Goal: Use online tool/utility: Use online tool/utility

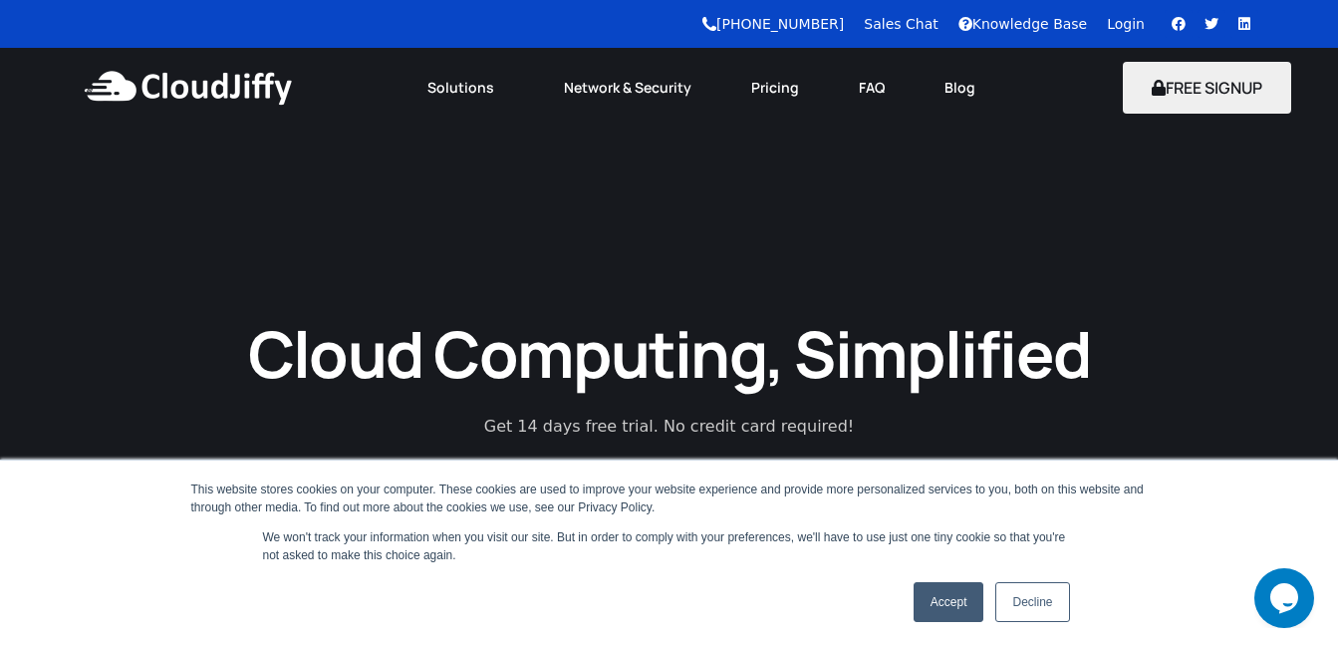
click at [966, 598] on link "Accept" at bounding box center [949, 602] width 71 height 40
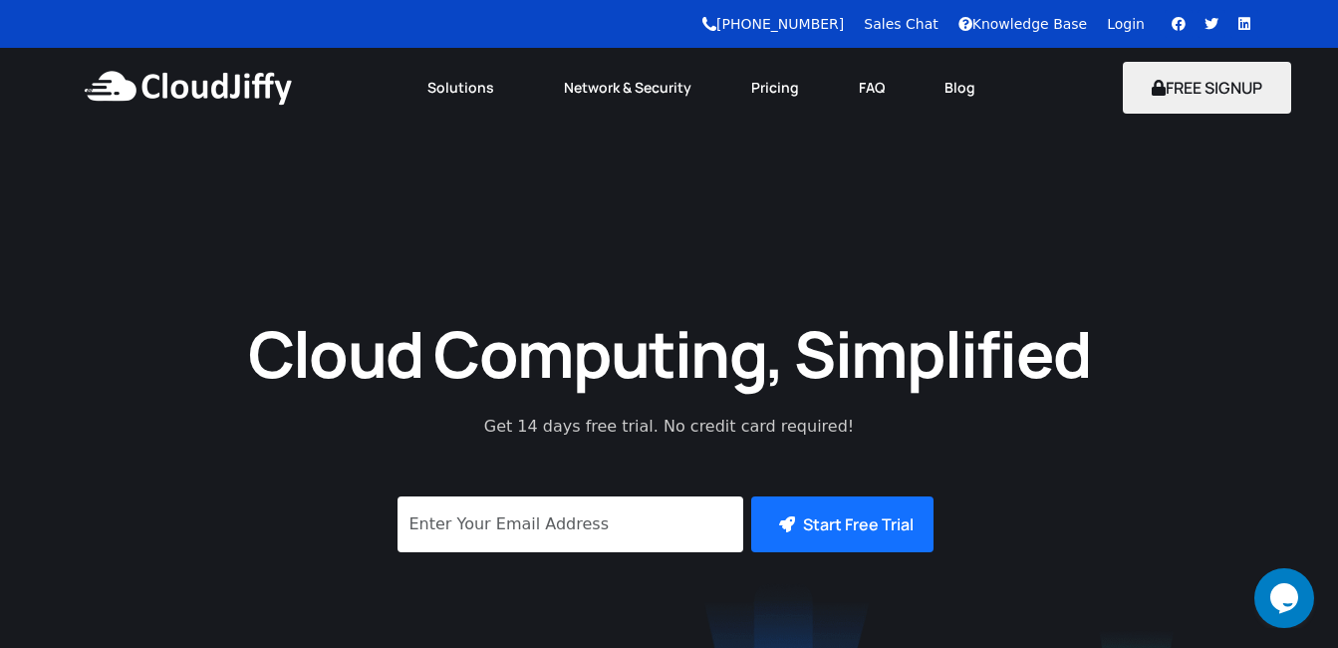
click at [1121, 28] on link "Login" at bounding box center [1126, 24] width 38 height 16
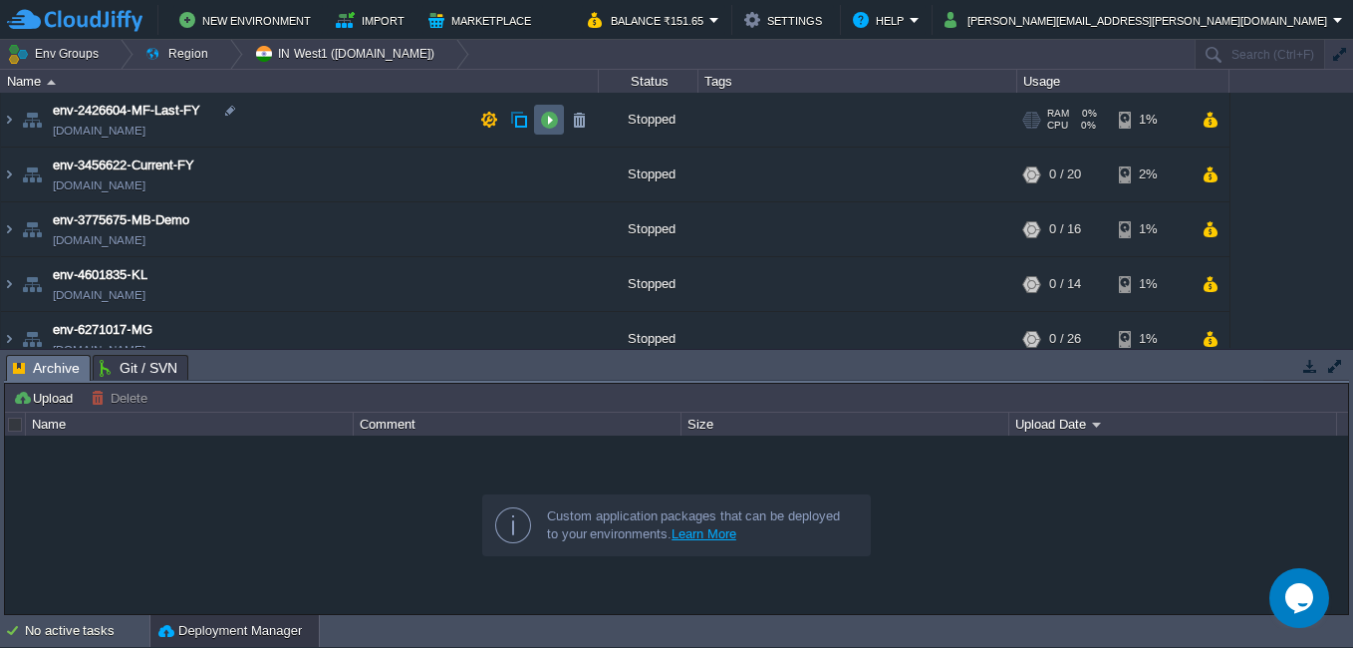
click at [554, 126] on button "button" at bounding box center [549, 120] width 18 height 18
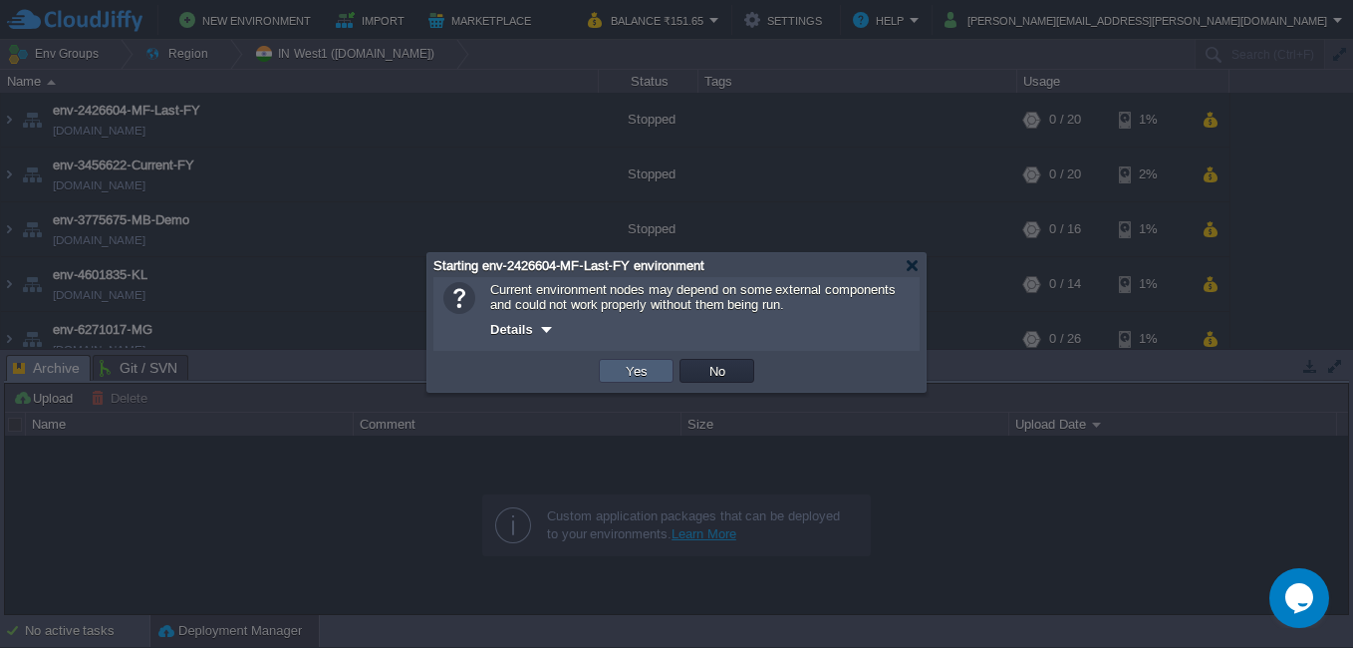
click at [631, 383] on td "Yes" at bounding box center [636, 371] width 75 height 24
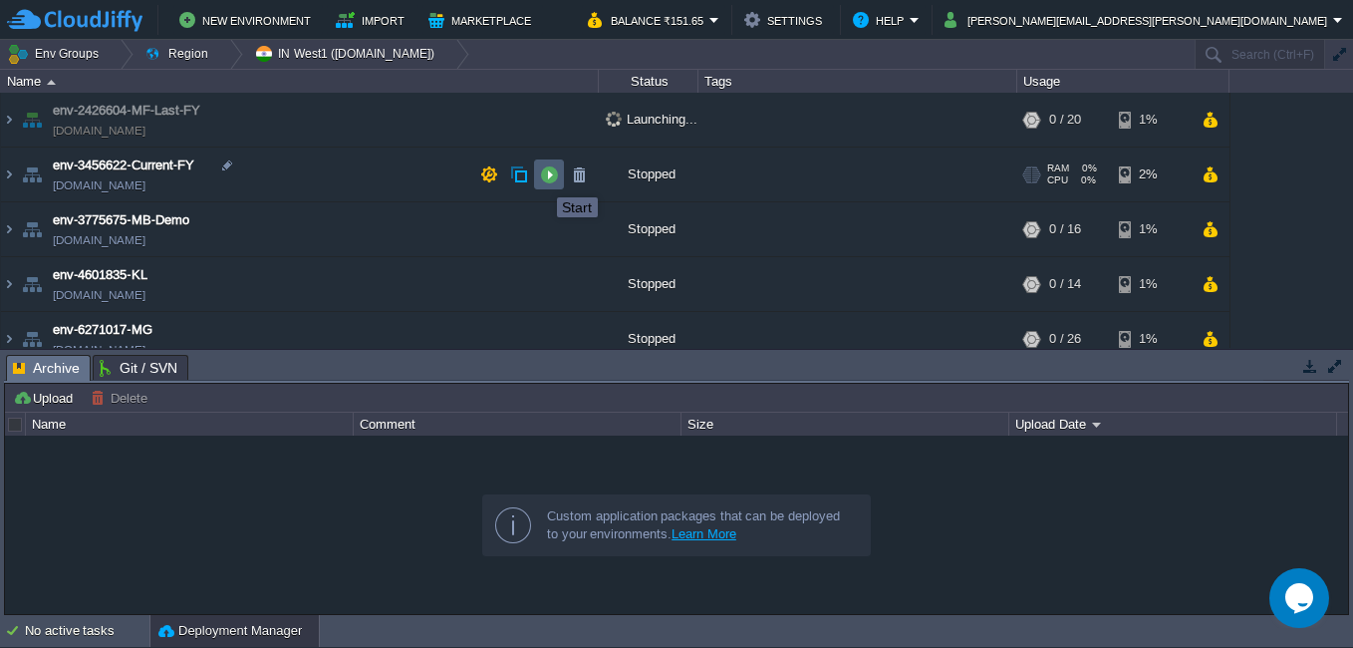
click at [543, 179] on button "button" at bounding box center [549, 174] width 18 height 18
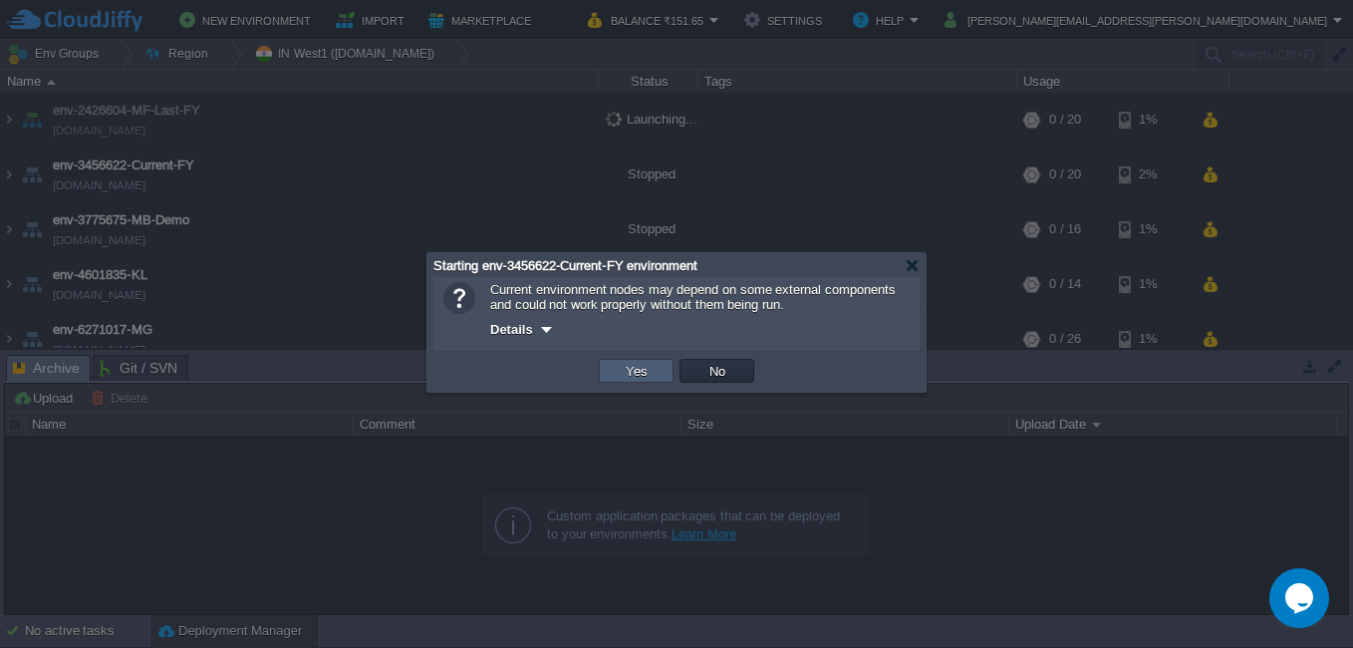
click at [640, 377] on button "Yes" at bounding box center [637, 371] width 34 height 18
